Goal: Information Seeking & Learning: Check status

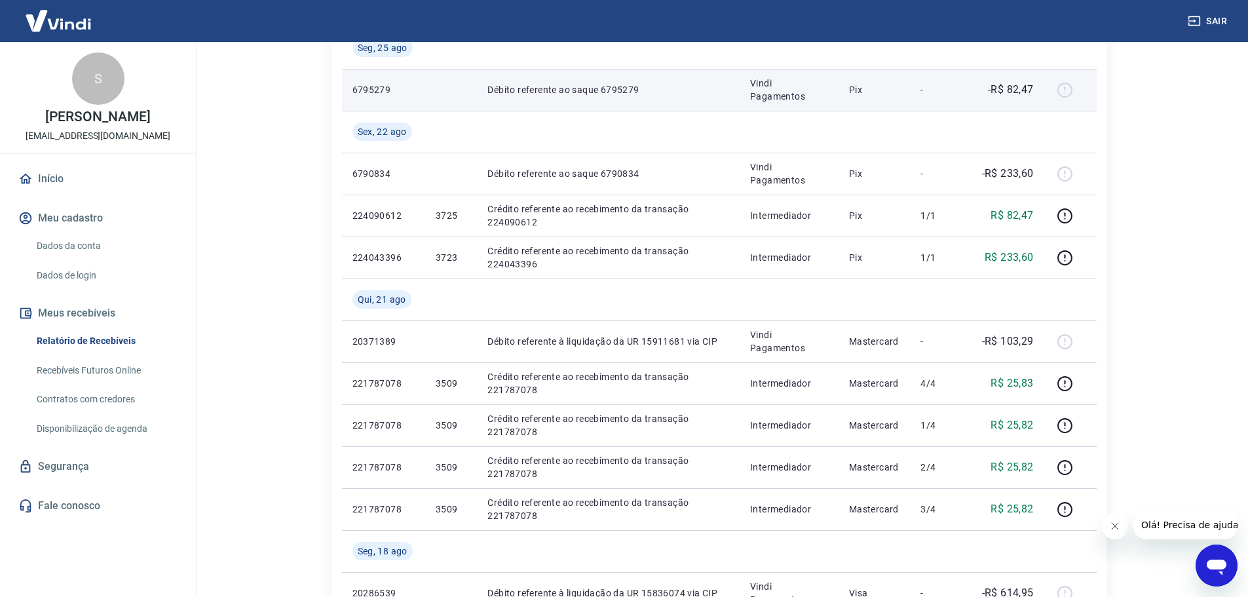
scroll to position [327, 0]
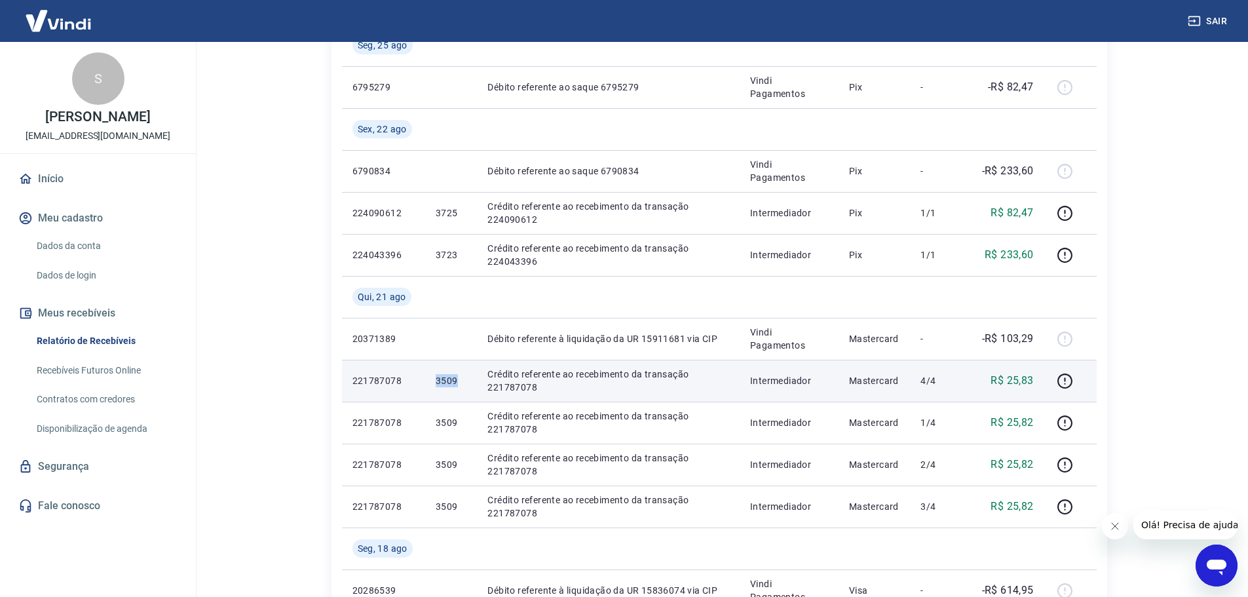
drag, startPoint x: 459, startPoint y: 384, endPoint x: 422, endPoint y: 386, distance: 37.4
click at [422, 386] on tr "221787078 3509 Crédito referente ao recebimento da transação 221787078 Intermed…" at bounding box center [719, 381] width 755 height 42
copy tr "3509"
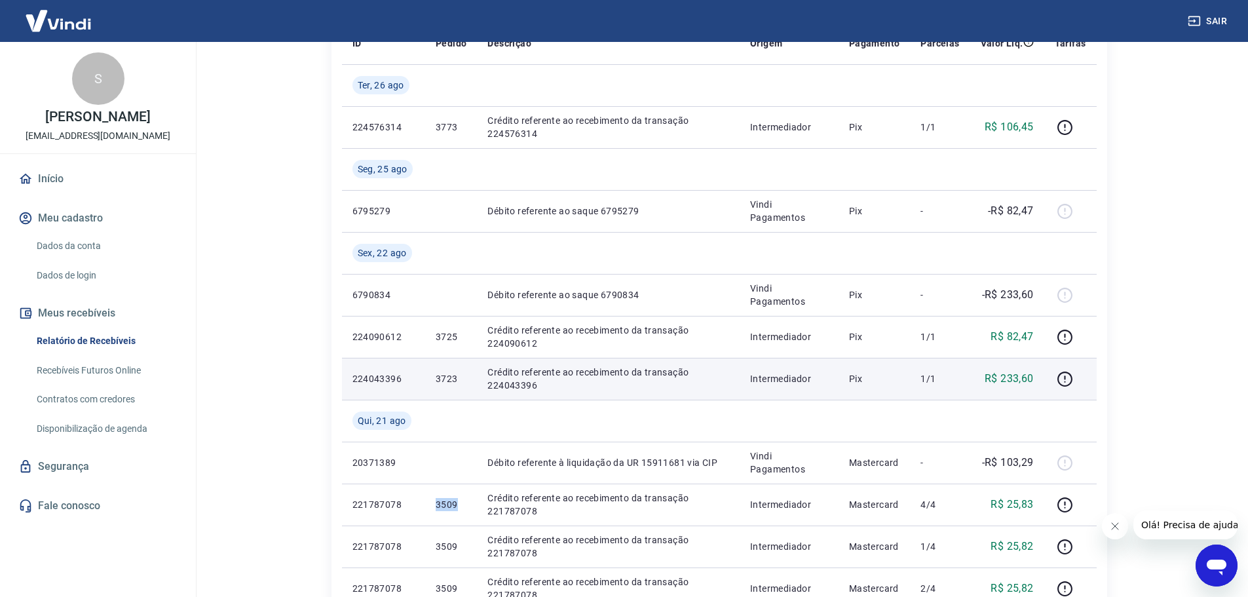
scroll to position [196, 0]
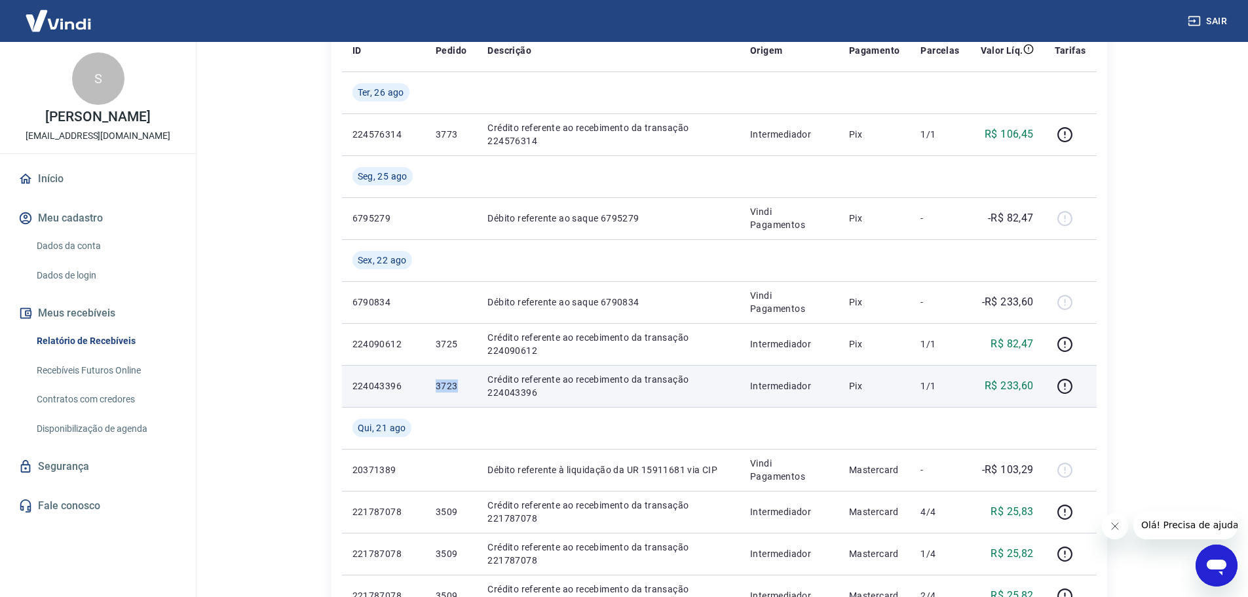
drag, startPoint x: 469, startPoint y: 383, endPoint x: 420, endPoint y: 396, distance: 50.8
click at [420, 396] on tr "224043396 3723 Crédito referente ao recebimento da transação 224043396 Intermed…" at bounding box center [719, 386] width 755 height 42
copy tr "3723"
click at [1059, 388] on icon "button" at bounding box center [1064, 386] width 15 height 15
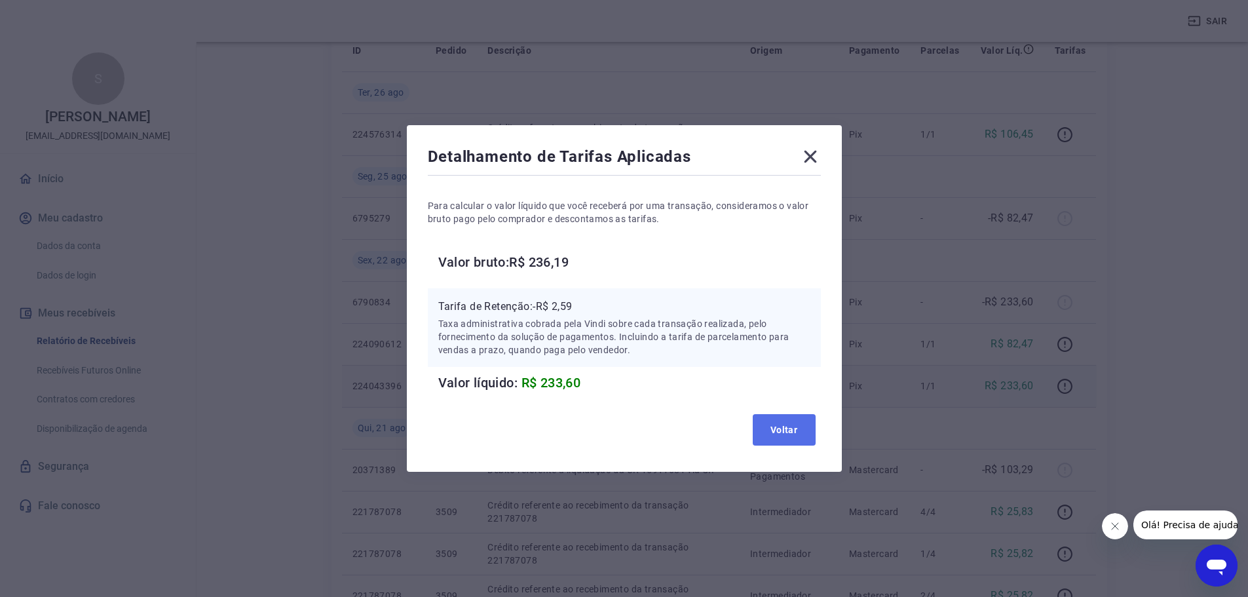
click at [779, 438] on button "Voltar" at bounding box center [784, 429] width 63 height 31
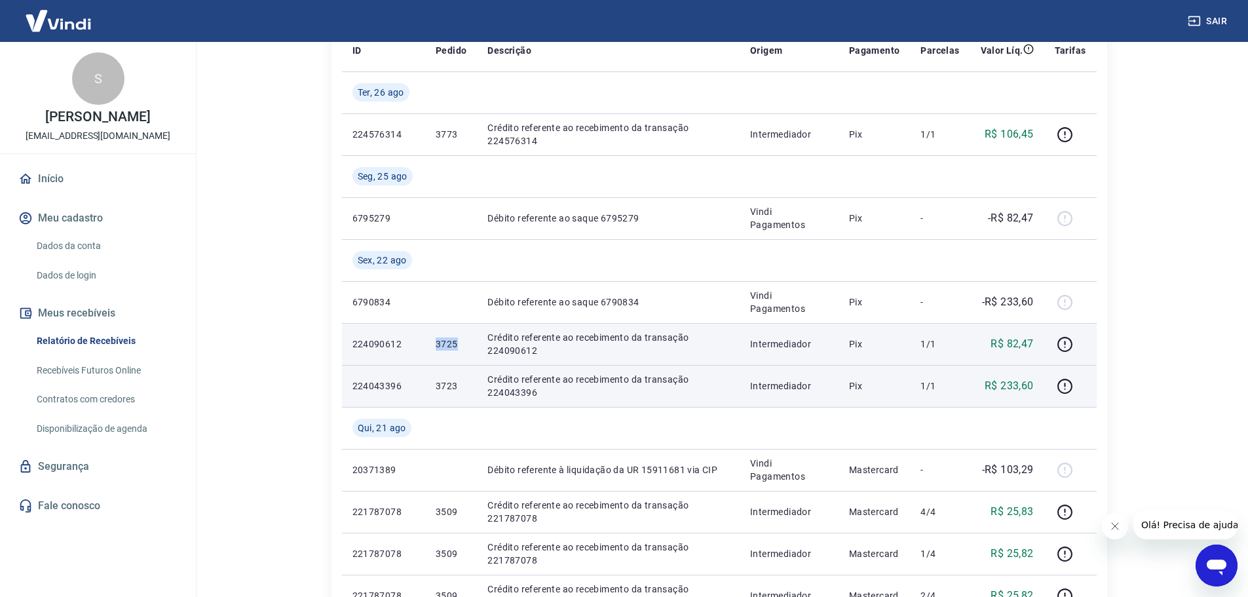
drag, startPoint x: 455, startPoint y: 345, endPoint x: 423, endPoint y: 343, distance: 31.5
click at [423, 343] on tr "224090612 3725 Crédito referente ao recebimento da transação 224090612 Intermed…" at bounding box center [719, 344] width 755 height 42
copy tr "3725"
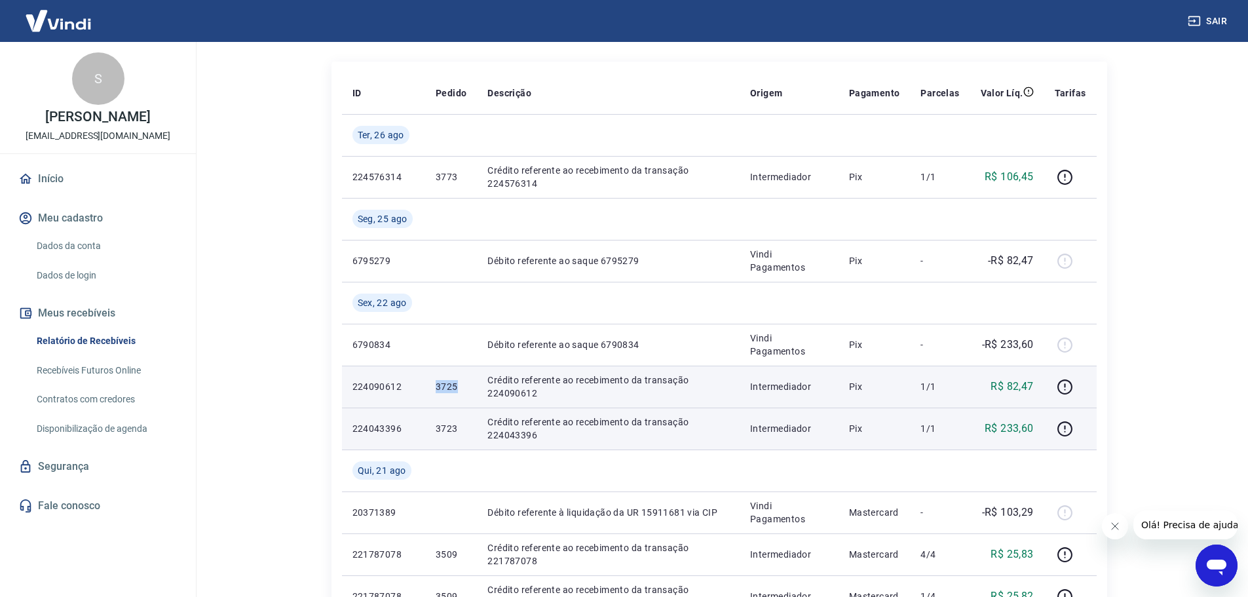
scroll to position [131, 0]
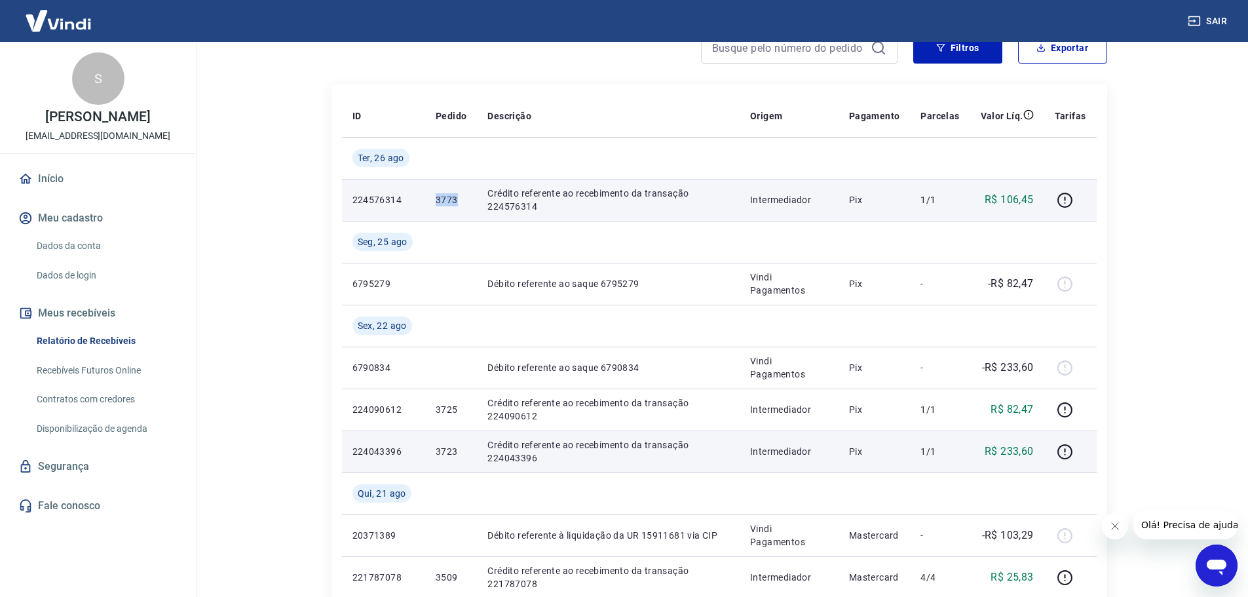
drag, startPoint x: 461, startPoint y: 200, endPoint x: 423, endPoint y: 204, distance: 38.2
click at [423, 204] on tr "224576314 3773 Crédito referente ao recebimento da transação 224576314 Intermed…" at bounding box center [719, 200] width 755 height 42
copy tr "3773"
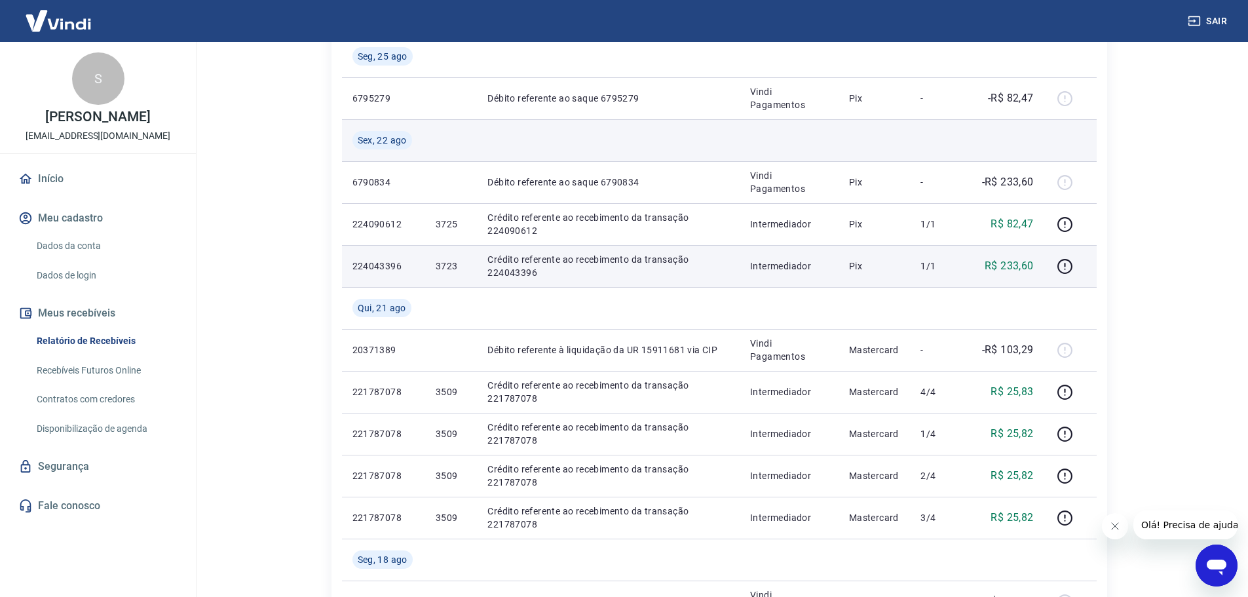
scroll to position [327, 0]
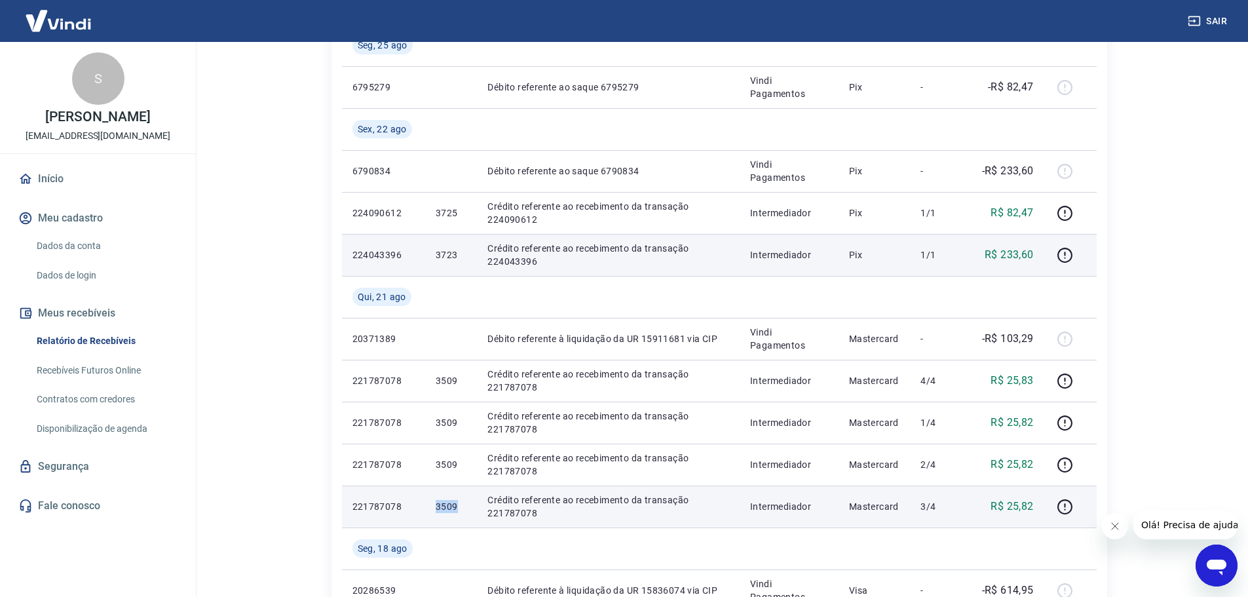
drag, startPoint x: 458, startPoint y: 508, endPoint x: 407, endPoint y: 519, distance: 53.1
click at [407, 519] on tr "221787078 3509 Crédito referente ao recebimento da transação 221787078 Intermed…" at bounding box center [719, 506] width 755 height 42
copy tr "3509"
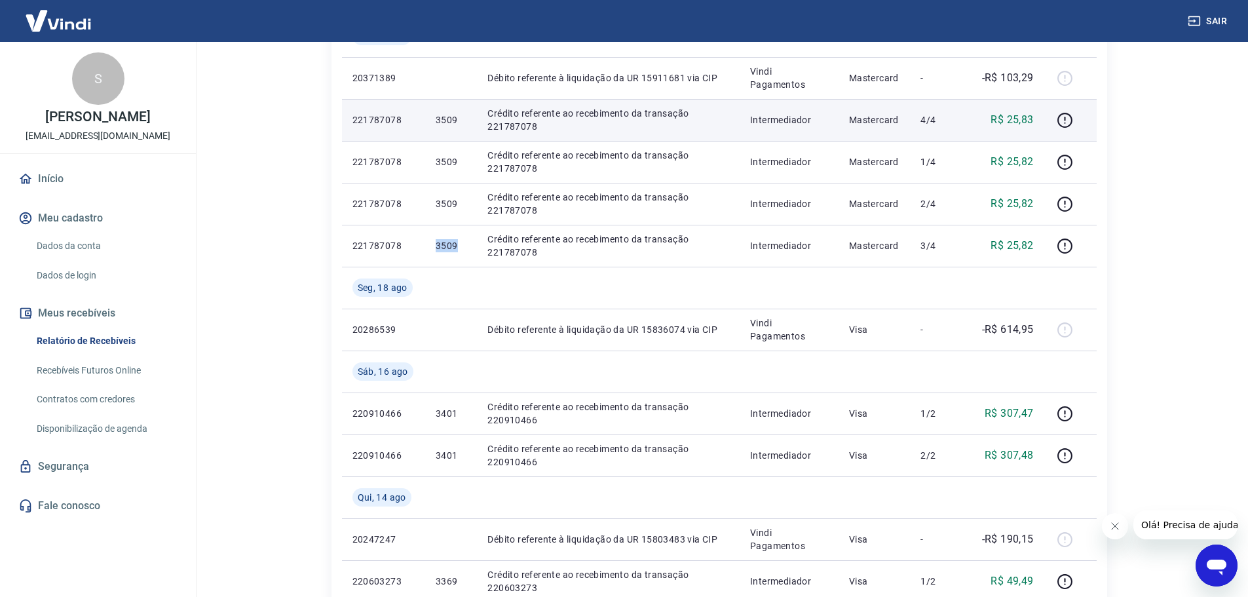
scroll to position [589, 0]
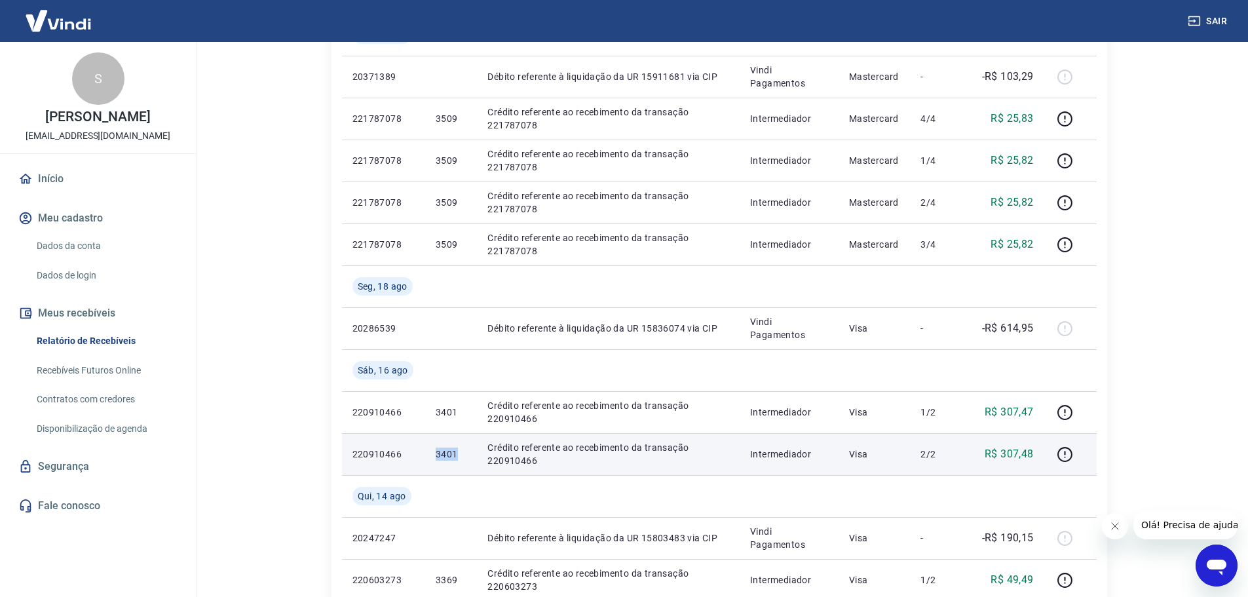
drag, startPoint x: 458, startPoint y: 456, endPoint x: 418, endPoint y: 457, distance: 40.0
click at [418, 457] on tr "220910466 3401 Crédito referente ao recebimento da transação 220910466 Intermed…" at bounding box center [719, 454] width 755 height 42
copy tr "3401"
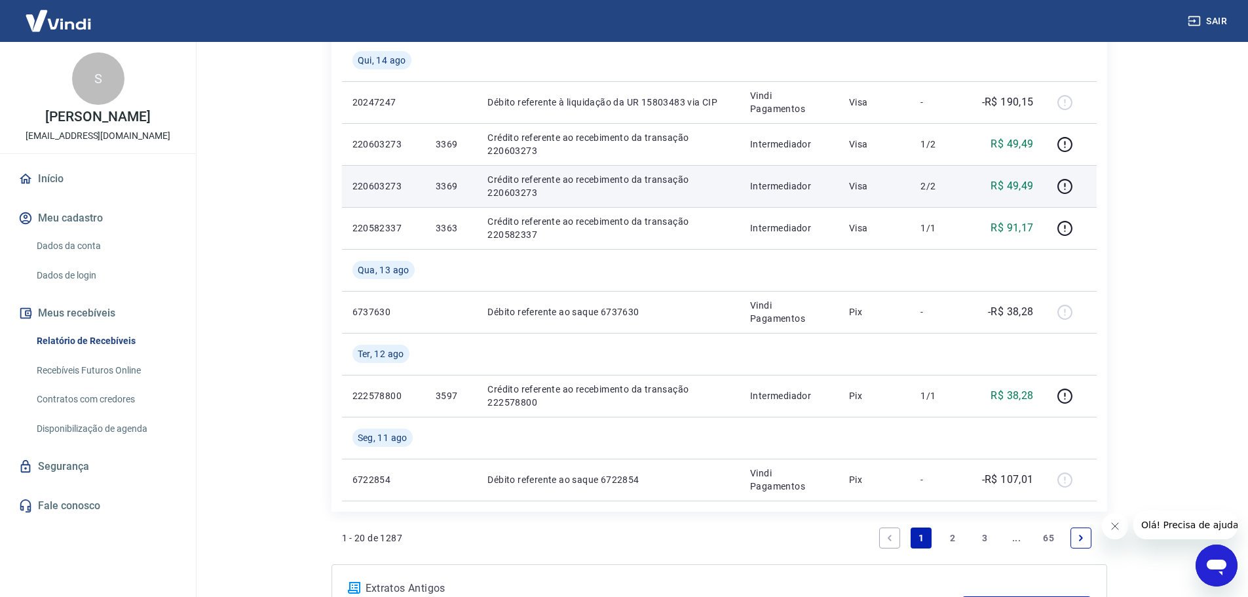
scroll to position [1048, 0]
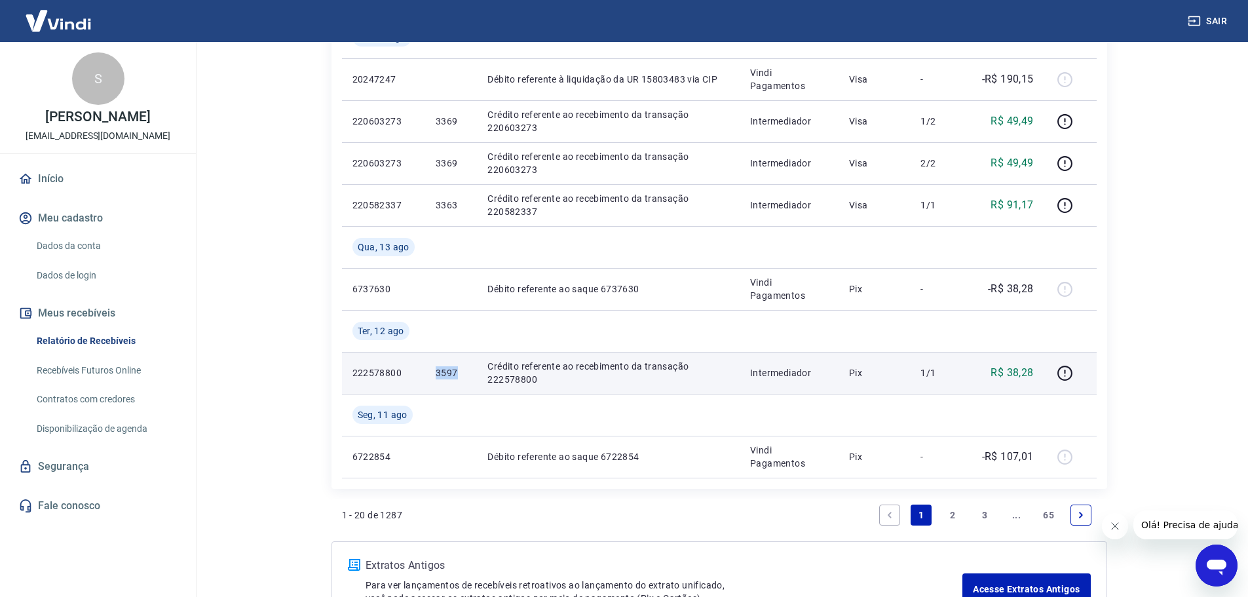
drag, startPoint x: 461, startPoint y: 373, endPoint x: 422, endPoint y: 381, distance: 39.4
click at [422, 381] on tr "222578800 3597 Crédito referente ao recebimento da transação 222578800 Intermed…" at bounding box center [719, 373] width 755 height 42
copy tr "3597"
